Goal: Task Accomplishment & Management: Manage account settings

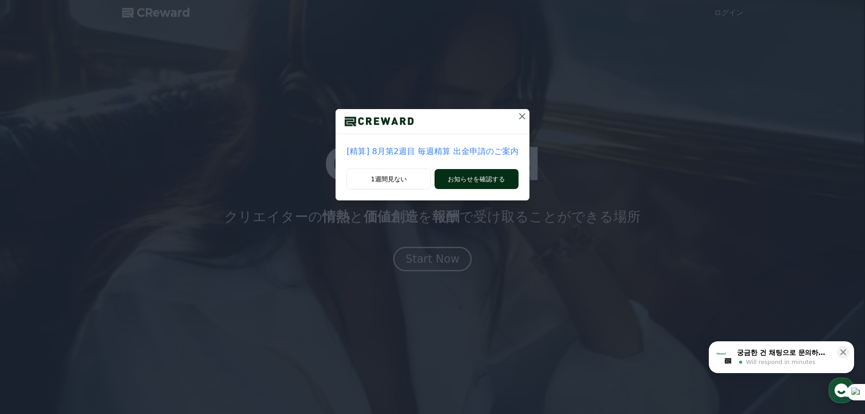
click at [471, 183] on button "お知らせを確認する" at bounding box center [477, 179] width 84 height 20
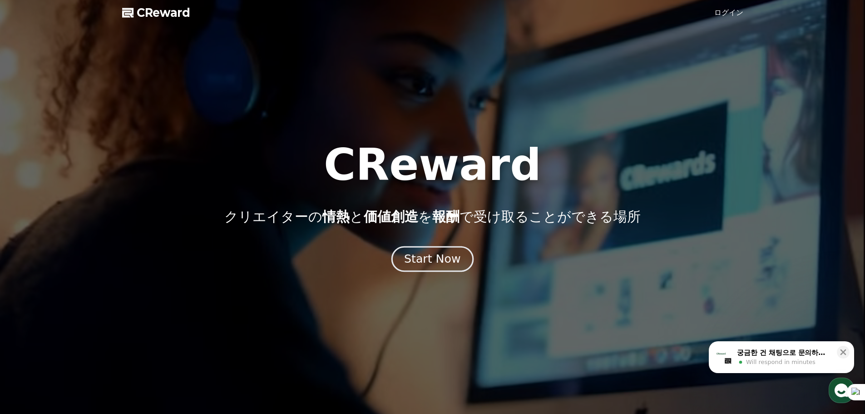
click at [439, 260] on div "Start Now" at bounding box center [432, 258] width 56 height 15
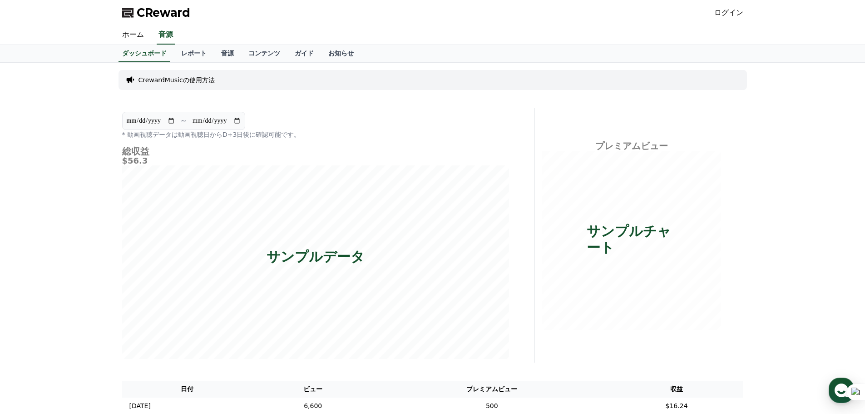
click at [167, 16] on span "CReward" at bounding box center [164, 12] width 54 height 15
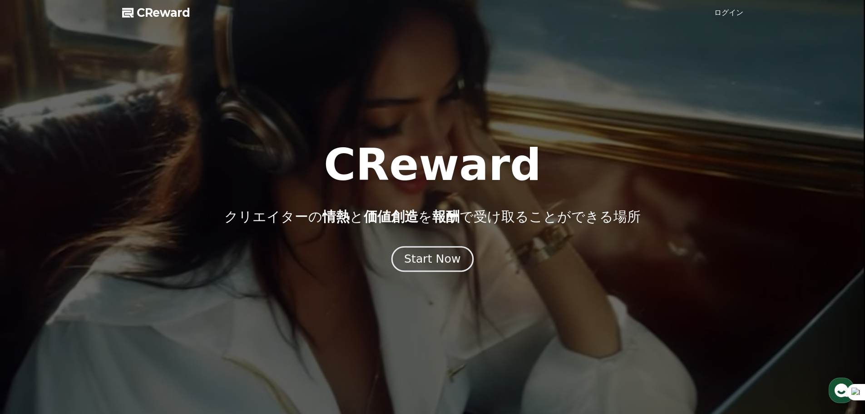
click at [430, 266] on button "Start Now" at bounding box center [432, 259] width 82 height 26
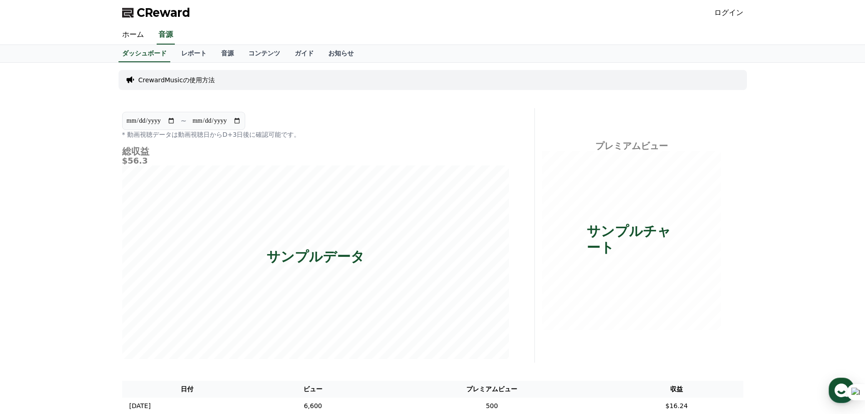
click at [728, 12] on link "ログイン" at bounding box center [728, 12] width 29 height 11
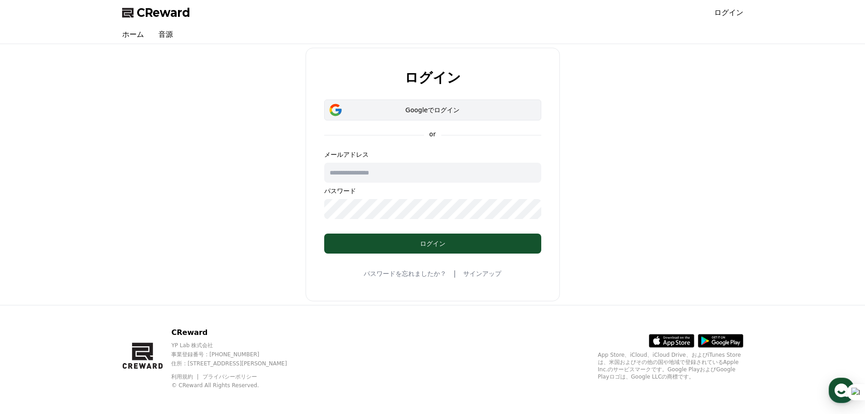
click at [434, 110] on div "Googleでログイン" at bounding box center [432, 109] width 191 height 9
